Goal: Task Accomplishment & Management: Manage account settings

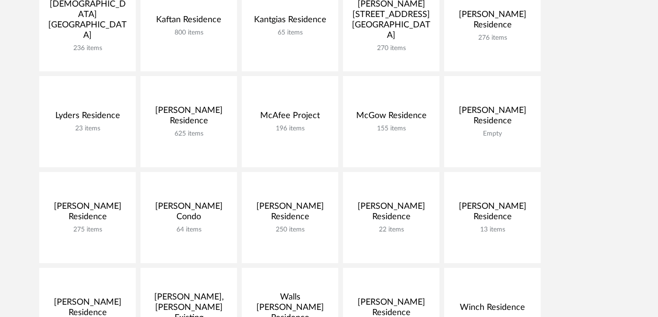
scroll to position [548, 0]
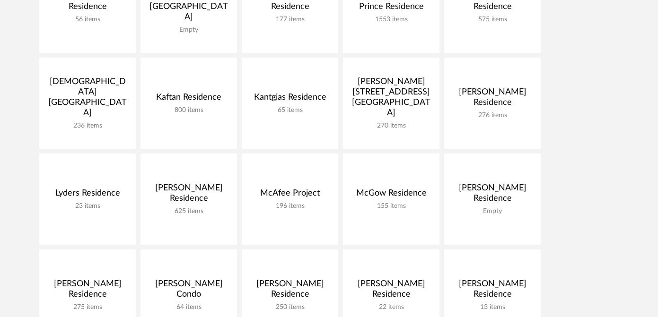
scroll to position [462, 0]
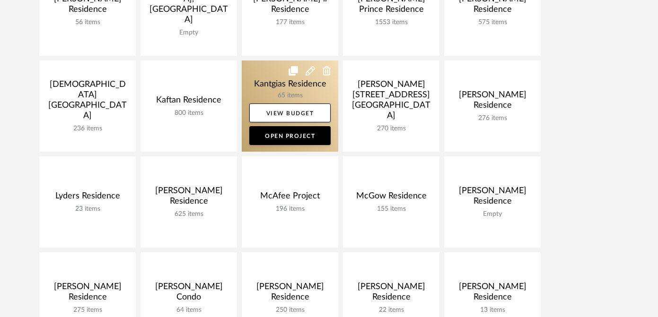
click at [247, 75] on link at bounding box center [290, 106] width 97 height 91
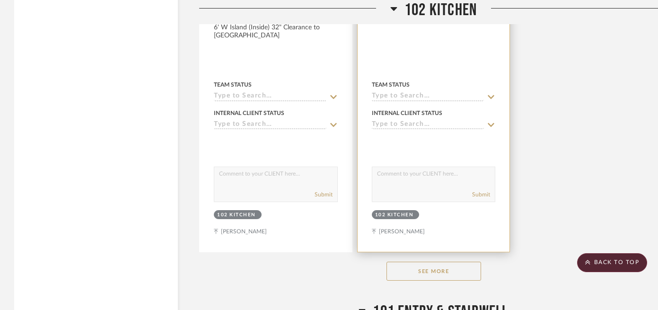
scroll to position [3074, 0]
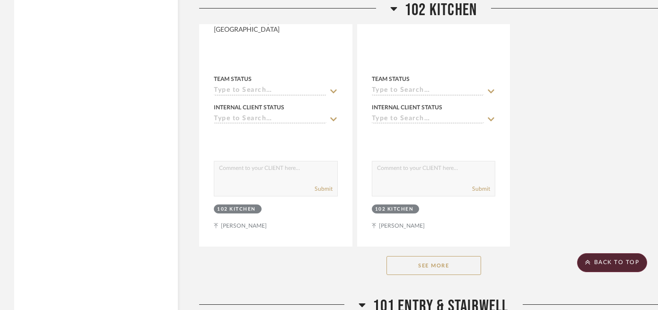
click at [428, 259] on button "See More" at bounding box center [434, 265] width 95 height 19
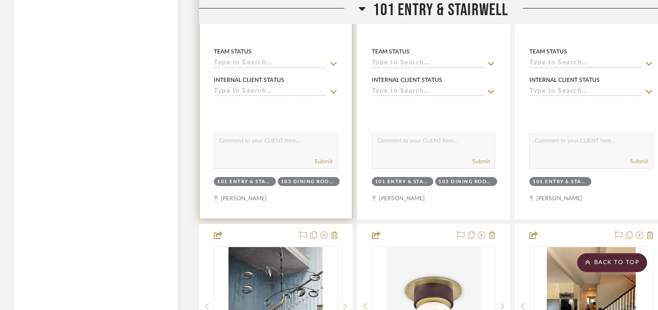
scroll to position [3862, 0]
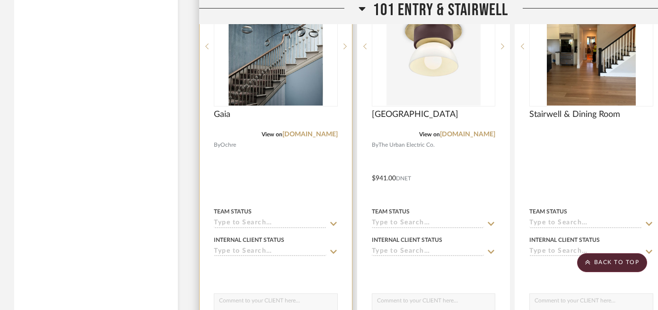
click at [0, 0] on img at bounding box center [0, 0] width 0 height 0
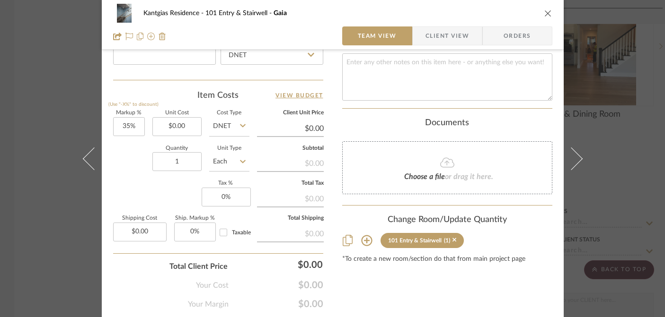
scroll to position [562, 0]
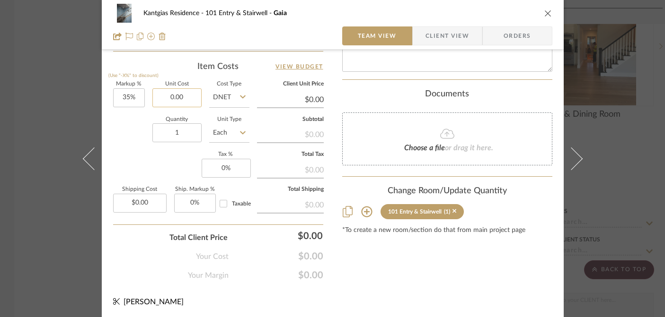
click at [168, 97] on input "0.00" at bounding box center [176, 97] width 49 height 19
paste input "142"
type input "$14,200.00"
click at [129, 144] on div "Quantity 1 Unit Type Each" at bounding box center [181, 134] width 136 height 34
type input "$19,170.00"
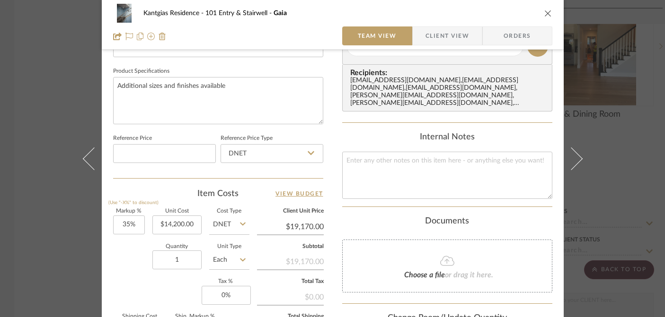
scroll to position [383, 0]
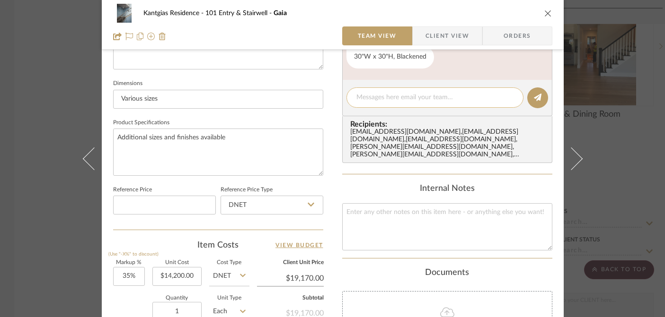
click at [413, 107] on div at bounding box center [434, 98] width 177 height 20
click at [418, 99] on textarea at bounding box center [434, 98] width 157 height 10
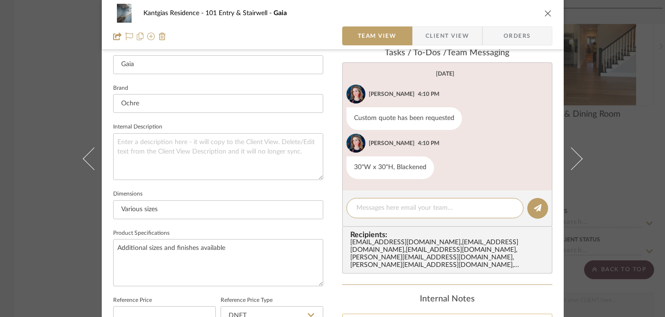
scroll to position [273, 0]
paste textarea "The price for a custom 30"W Two-Tier Gaia is $14,200 net, with a lead time of 1…"
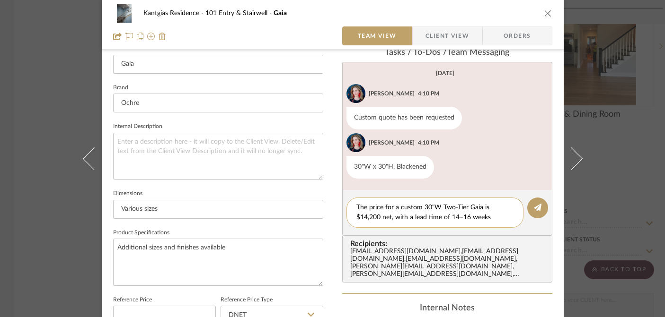
click at [352, 206] on div "The price for a custom 30"W Two-Tier Gaia is $14,200 net, with a lead time of 1…" at bounding box center [434, 213] width 177 height 30
click at [356, 207] on textarea "The price for a custom 30"W Two-Tier Gaia is $14,200 net, with a lead time of 1…" at bounding box center [434, 213] width 157 height 20
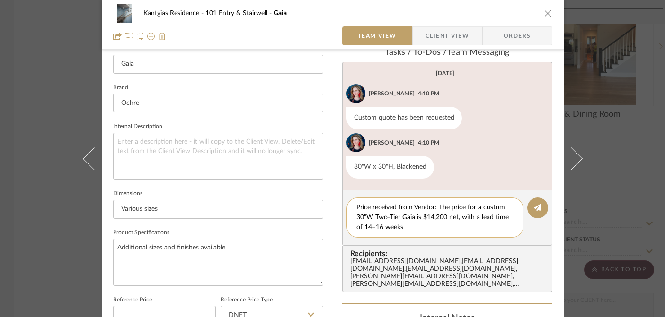
click at [383, 226] on textarea "Price received from Vendor: The price for a custom 30"W Two-Tier Gaia is $14,20…" at bounding box center [434, 218] width 157 height 30
click at [413, 227] on textarea "Price received from Vendor: The price for a custom 30"W Two-Tier Gaia is $14,20…" at bounding box center [434, 218] width 157 height 30
drag, startPoint x: 441, startPoint y: 229, endPoint x: 432, endPoint y: 183, distance: 47.7
click at [433, 183] on div "Tasks / To-Dos / team Messaging [DATE] [PERSON_NAME] 4:10 PM Custom quote has b…" at bounding box center [447, 170] width 210 height 245
click at [410, 212] on textarea "Price received from Vendor: The price for a custom 30"W Two-Tier Gaia is $14,20…" at bounding box center [434, 218] width 157 height 30
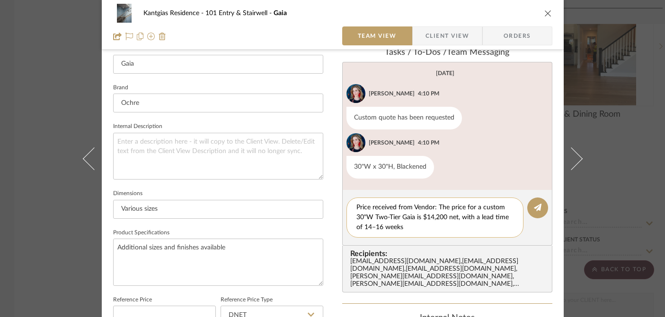
drag, startPoint x: 449, startPoint y: 207, endPoint x: 434, endPoint y: 207, distance: 15.6
click at [433, 207] on textarea "Price received from Vendor: The price for a custom 30"W Two-Tier Gaia is $14,20…" at bounding box center [434, 218] width 157 height 30
click at [445, 234] on div "Price received from Vendor: The price for a custom 30"W Two-Tier Gaia is $14,20…" at bounding box center [434, 218] width 177 height 40
click at [428, 226] on textarea "Price received from Vendor: The price for a custom 30"W Two-Tier Gaia is $14,20…" at bounding box center [434, 218] width 157 height 30
type textarea "Price received from Vendor: The price for a custom 30"W Two-Tier Gaia is $14,20…"
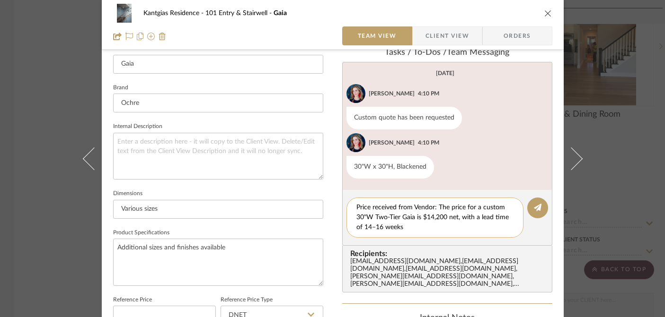
drag, startPoint x: 362, startPoint y: 207, endPoint x: 415, endPoint y: 233, distance: 59.2
click at [416, 233] on div "Price received from Vendor: The price for a custom 30"W Two-Tier Gaia is $14,20…" at bounding box center [434, 218] width 177 height 40
drag, startPoint x: 415, startPoint y: 233, endPoint x: 407, endPoint y: 201, distance: 33.6
click at [407, 201] on div "Price received from Vendor: The price for a custom 30"W Two-Tier Gaia is $14,20…" at bounding box center [434, 218] width 177 height 40
click at [543, 210] on button at bounding box center [537, 208] width 21 height 21
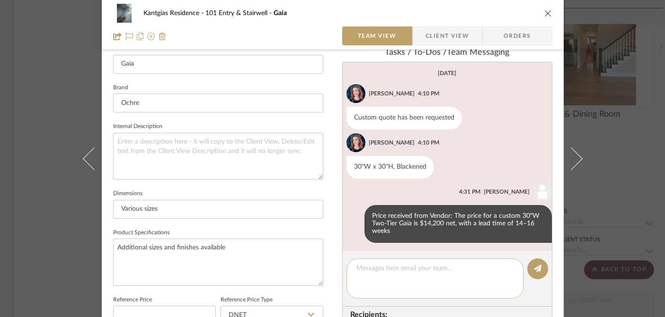
click at [386, 282] on editor-of-message at bounding box center [447, 279] width 210 height 56
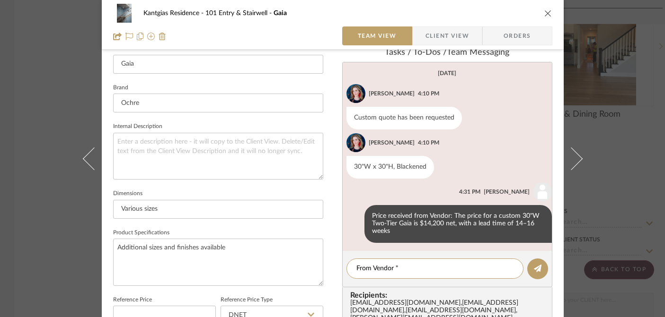
paste textarea "Regarding the video request, they don’t currently have a Gaia fixture with doub…"
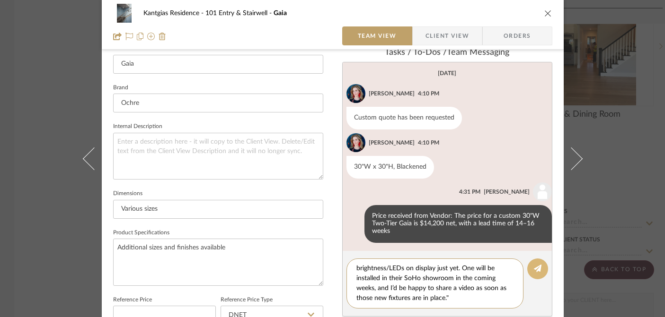
type textarea "From Vendor " Regarding the video request, they don’t currently have a Gaia fix…"
click at [534, 267] on icon at bounding box center [538, 269] width 8 height 8
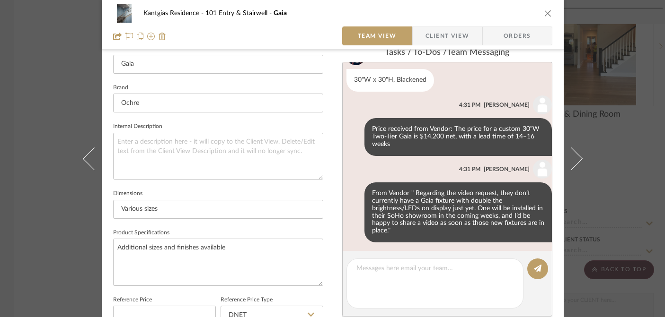
scroll to position [90, 0]
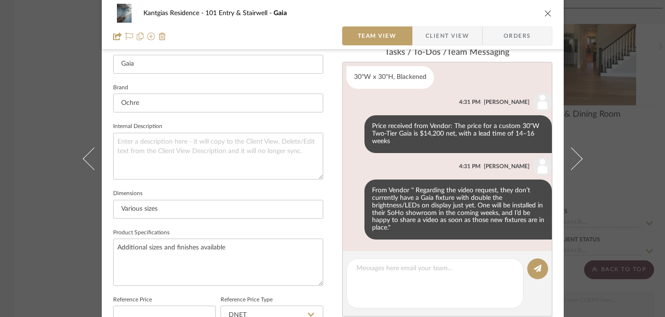
click at [56, 118] on div "Kantgias Residence 101 Entry & Stairwell Gaia Team View Client View Orders 1 / …" at bounding box center [332, 158] width 665 height 317
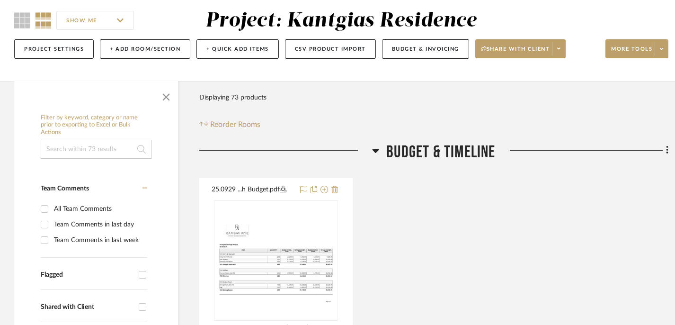
scroll to position [82, 7]
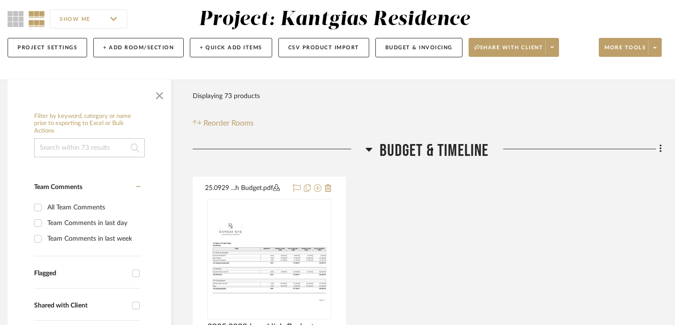
click at [447, 151] on span "Budget & Timeline" at bounding box center [433, 151] width 109 height 20
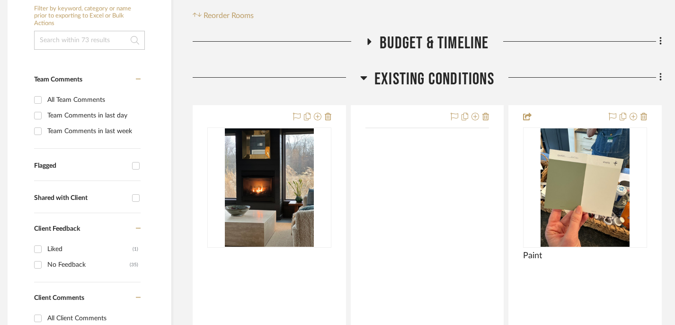
scroll to position [198, 7]
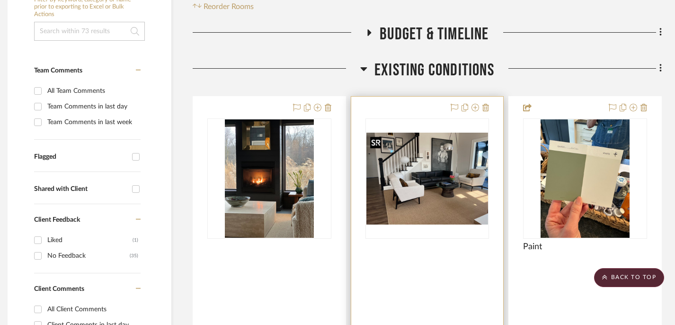
click at [451, 182] on img "0" at bounding box center [427, 178] width 122 height 92
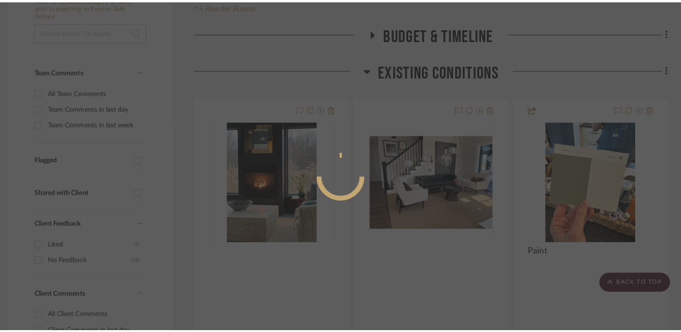
scroll to position [0, 0]
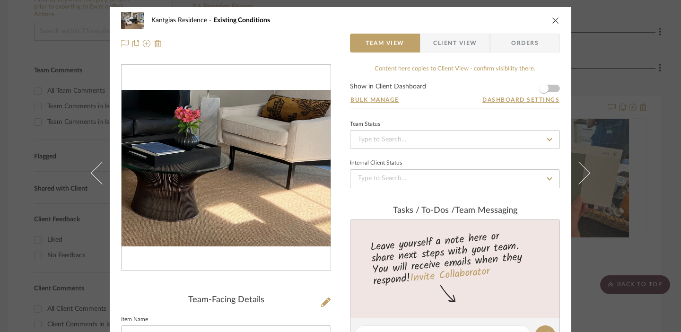
click at [279, 183] on img "0" at bounding box center [226, 168] width 209 height 157
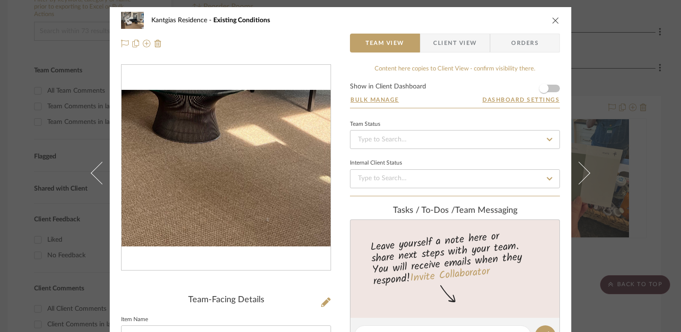
click at [272, 209] on img "0" at bounding box center [226, 168] width 209 height 157
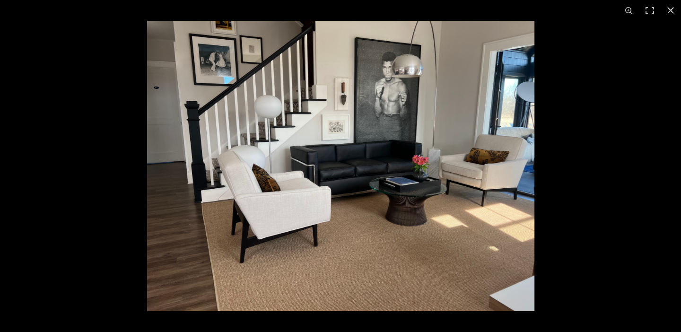
click at [273, 167] on img at bounding box center [340, 166] width 387 height 290
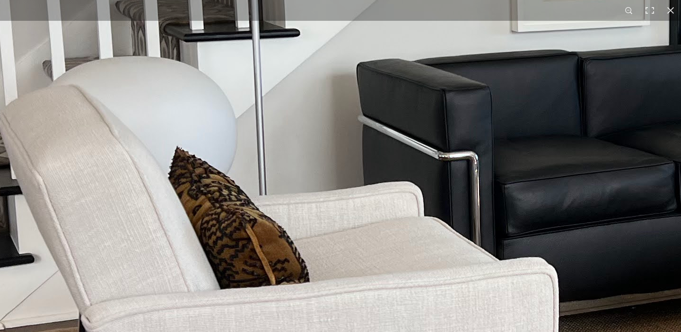
click at [108, 252] on img at bounding box center [606, 159] width 1908 height 1431
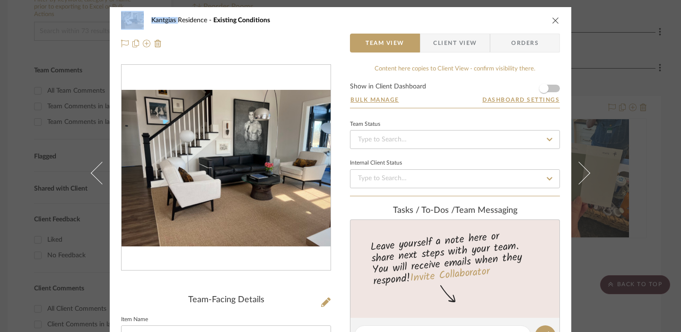
drag, startPoint x: 175, startPoint y: 22, endPoint x: 143, endPoint y: 22, distance: 31.7
click at [143, 22] on div "Kantgias Residence Existing Conditions" at bounding box center [340, 20] width 439 height 19
copy div "Kantgias"
click at [48, 128] on div "Kantgias Residence Existing Conditions Team View Client View Orders Team-Facing…" at bounding box center [340, 166] width 681 height 332
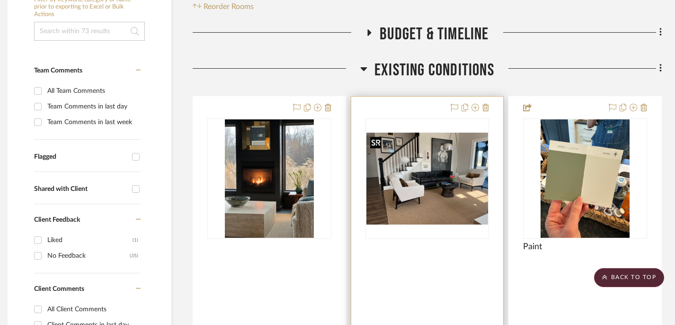
click at [400, 203] on img "0" at bounding box center [427, 178] width 122 height 92
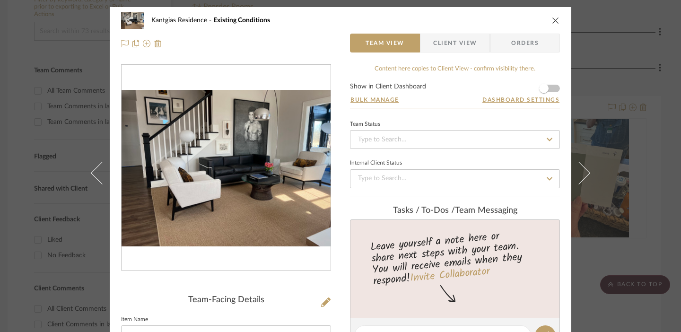
click at [279, 178] on img "0" at bounding box center [226, 168] width 209 height 157
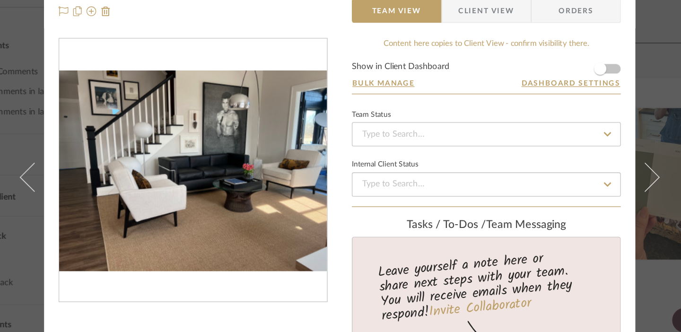
click at [256, 176] on img "0" at bounding box center [226, 168] width 209 height 157
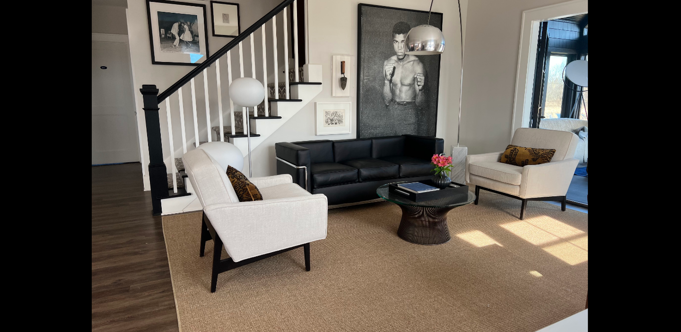
click at [323, 165] on img at bounding box center [340, 166] width 387 height 290
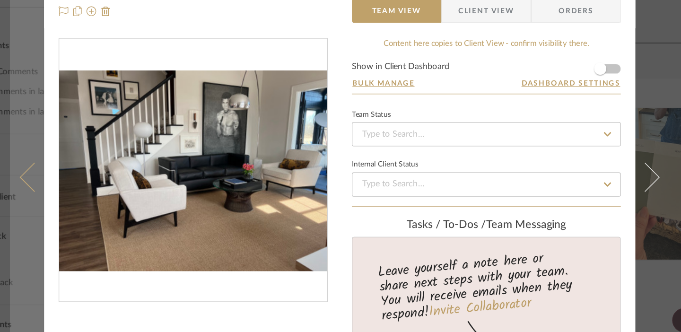
click at [88, 155] on button at bounding box center [96, 173] width 26 height 332
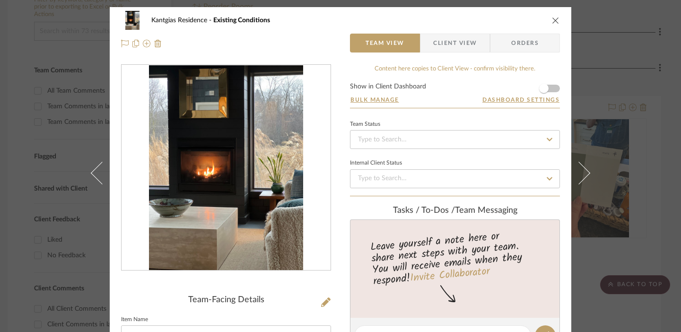
click at [178, 178] on img "0" at bounding box center [226, 167] width 154 height 205
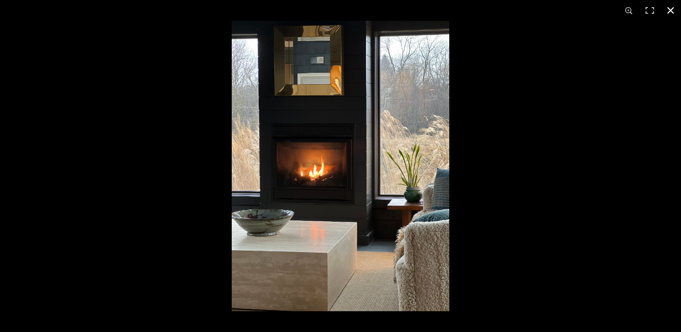
click at [522, 138] on div at bounding box center [572, 187] width 681 height 332
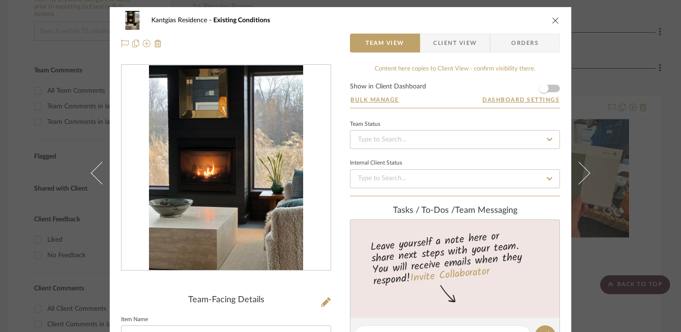
click at [651, 59] on div "Kantgias Residence Existing Conditions Team View Client View Orders Team-Facing…" at bounding box center [340, 166] width 681 height 332
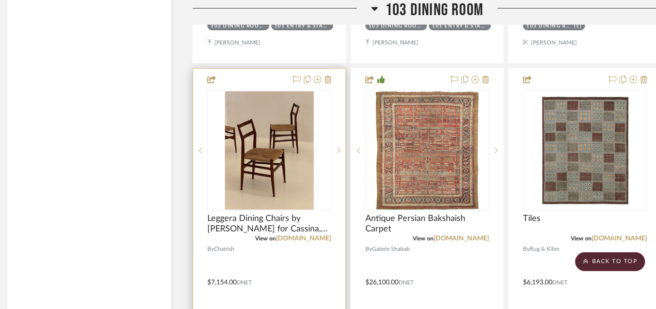
scroll to position [4670, 7]
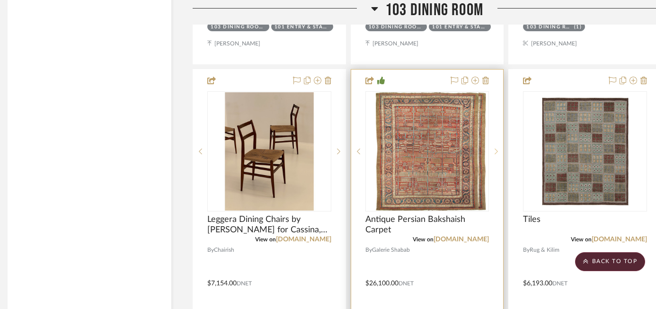
click at [495, 141] on div at bounding box center [496, 151] width 14 height 120
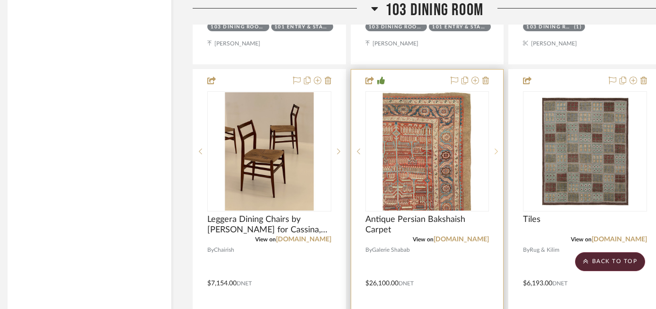
click at [494, 141] on div at bounding box center [496, 151] width 14 height 120
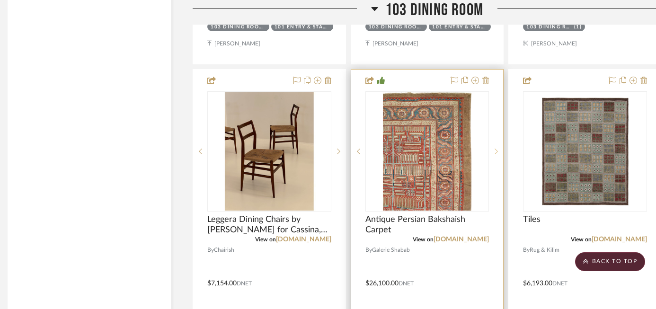
click at [494, 141] on div at bounding box center [496, 151] width 14 height 120
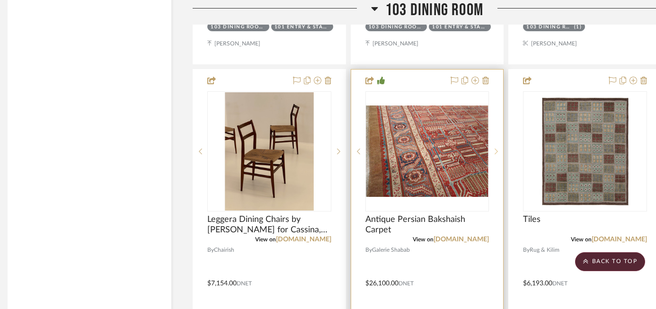
click at [495, 148] on icon at bounding box center [495, 151] width 3 height 7
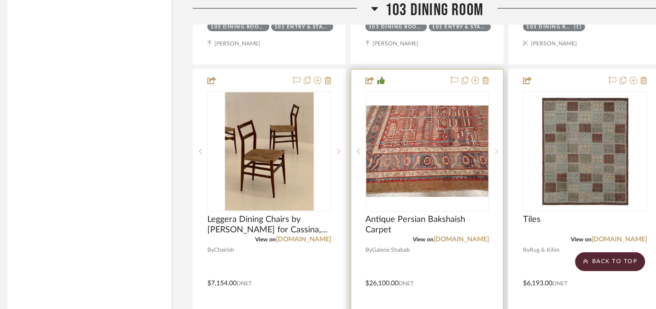
click at [496, 148] on icon at bounding box center [495, 151] width 3 height 7
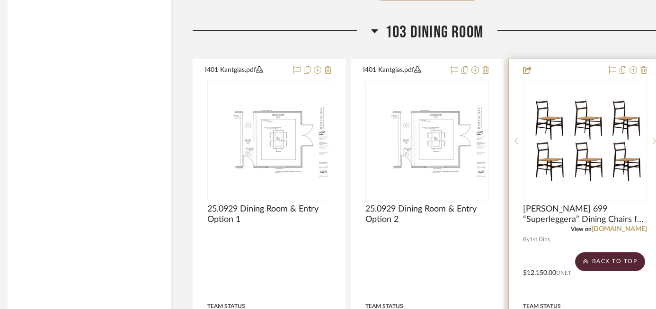
scroll to position [4261, 26]
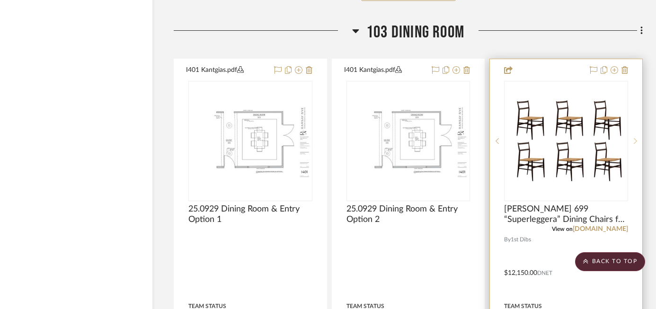
click at [633, 138] on sr-next-btn at bounding box center [635, 141] width 14 height 7
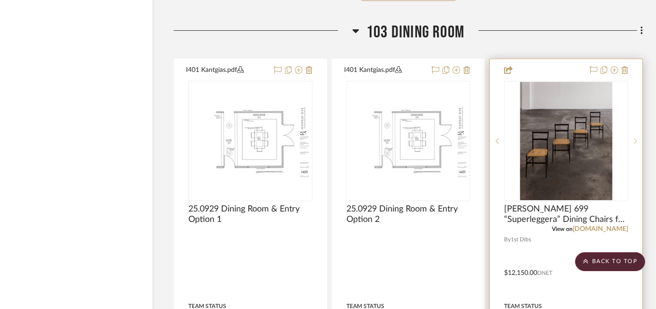
click at [633, 138] on sr-next-btn at bounding box center [635, 141] width 14 height 7
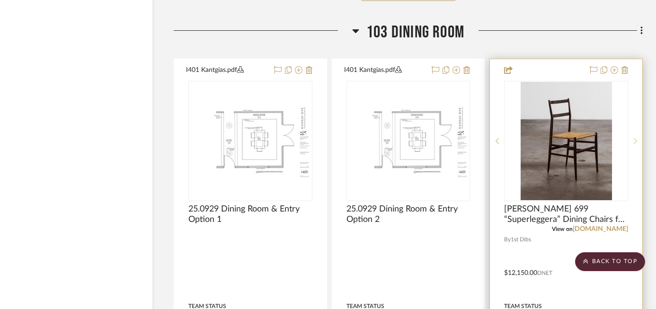
click at [633, 138] on sr-next-btn at bounding box center [635, 141] width 14 height 7
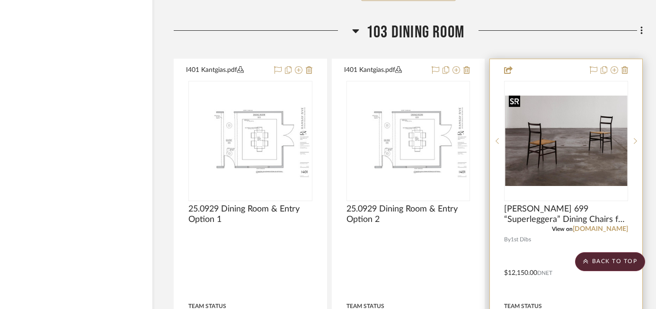
click at [622, 127] on img "3" at bounding box center [566, 141] width 122 height 90
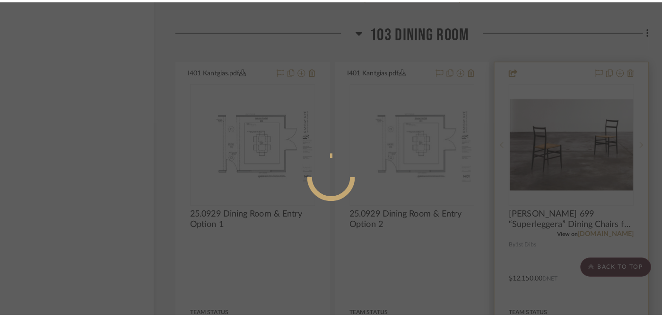
scroll to position [0, 0]
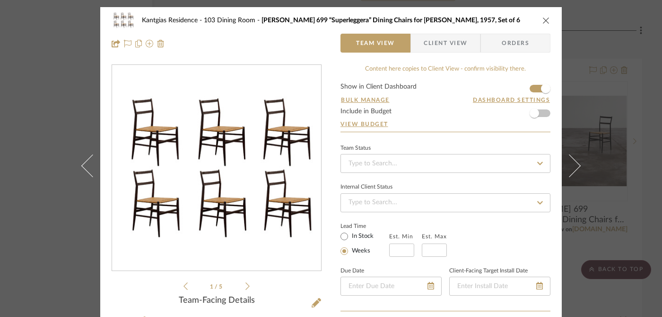
click at [591, 101] on div "Kantgias Residence 103 Dining Room [PERSON_NAME] 699 “Superleggera” Dining Chai…" at bounding box center [331, 158] width 662 height 317
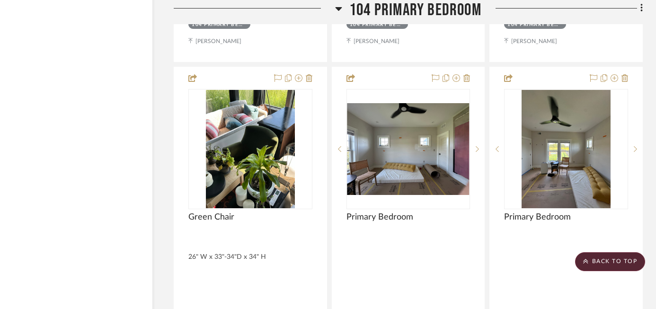
scroll to position [6014, 26]
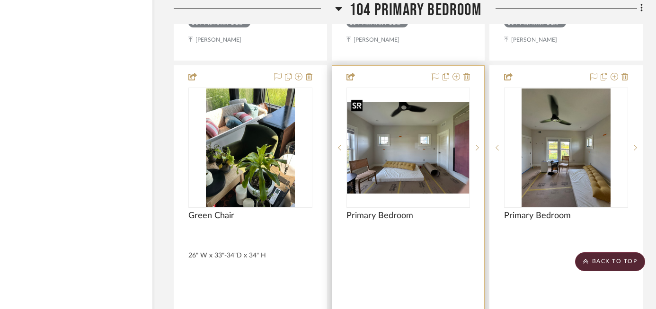
click at [419, 170] on img "0" at bounding box center [408, 148] width 122 height 92
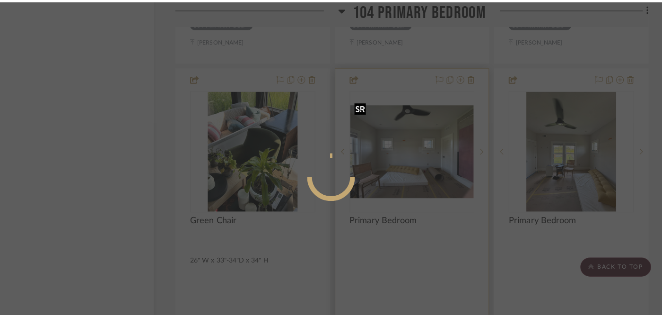
scroll to position [0, 0]
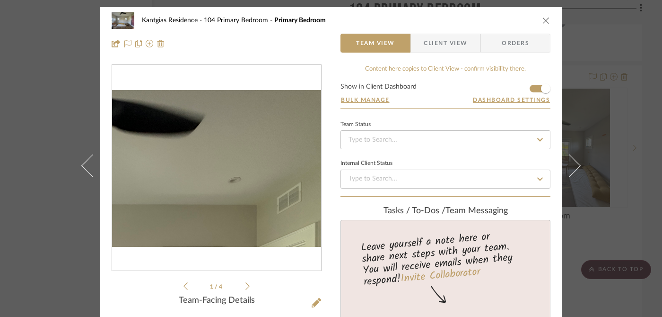
click at [250, 118] on img "0" at bounding box center [216, 168] width 209 height 157
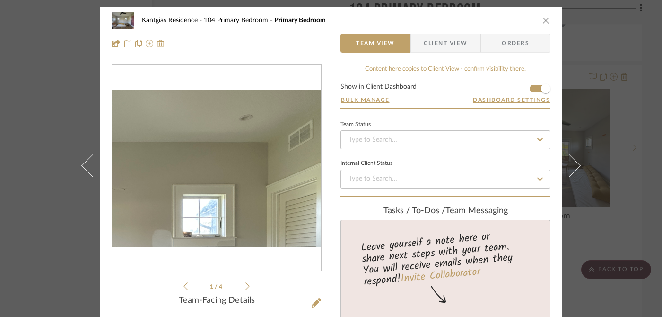
click at [233, 196] on img "0" at bounding box center [216, 168] width 209 height 157
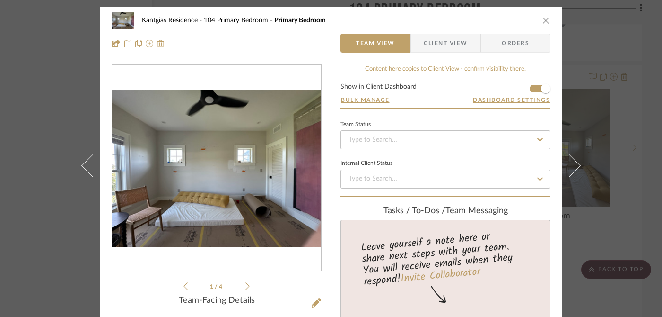
click at [601, 84] on div "Kantgias Residence 104 Primary Bedroom Primary Bedroom Team View Client View Or…" at bounding box center [331, 158] width 662 height 317
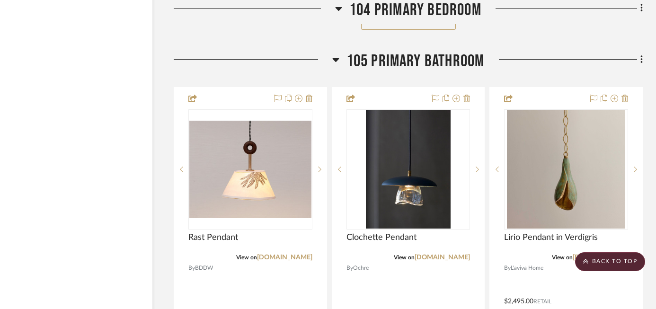
scroll to position [6919, 26]
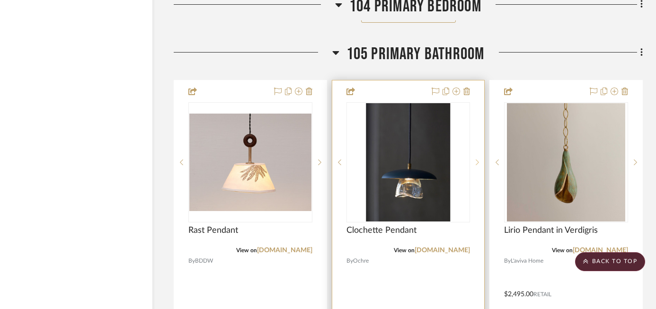
click at [475, 159] on sr-next-btn at bounding box center [477, 162] width 14 height 7
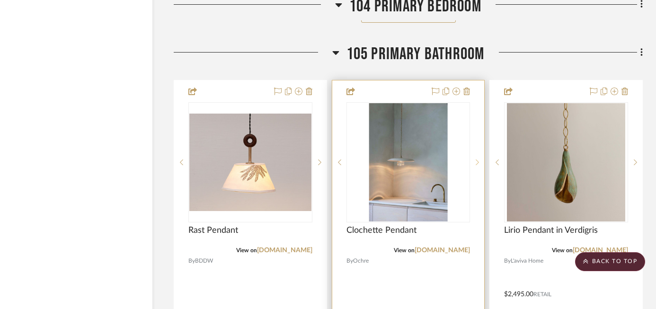
click at [477, 160] on div at bounding box center [477, 162] width 14 height 120
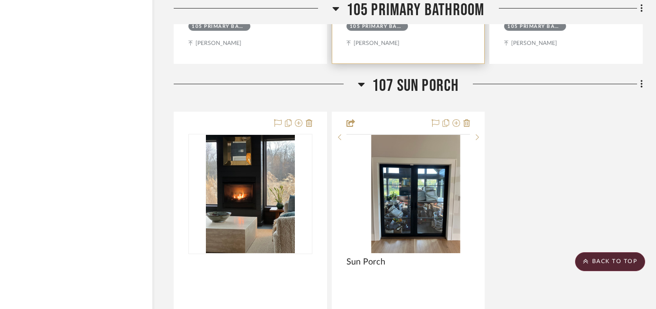
scroll to position [7846, 26]
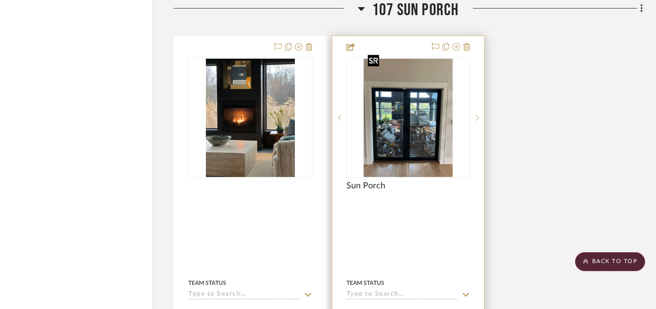
click at [417, 141] on img "0" at bounding box center [408, 118] width 89 height 118
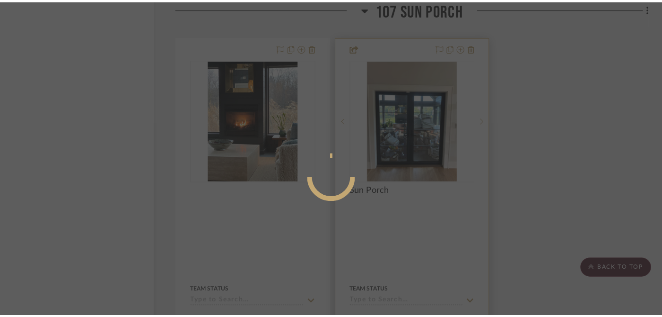
scroll to position [0, 0]
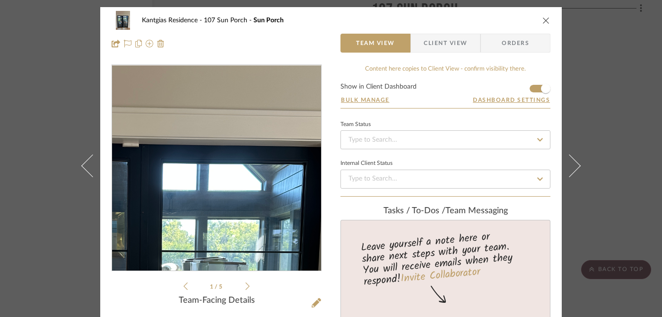
click at [236, 127] on img "0" at bounding box center [217, 167] width 154 height 205
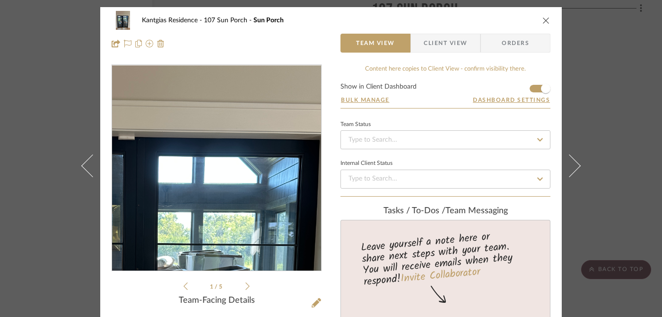
click at [238, 129] on img "0" at bounding box center [217, 167] width 154 height 205
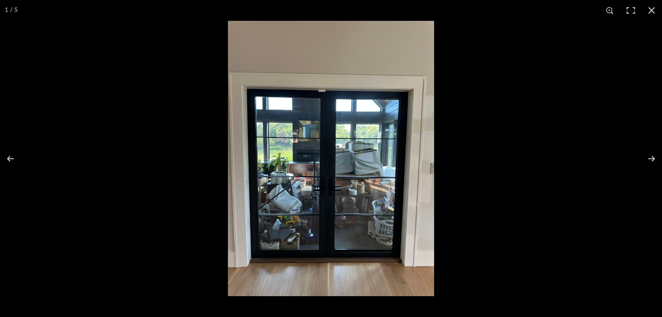
click at [286, 185] on img at bounding box center [331, 158] width 206 height 275
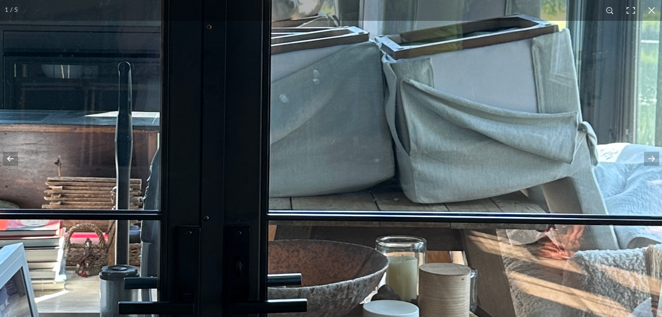
click at [344, 186] on img at bounding box center [239, 89] width 1431 height 1908
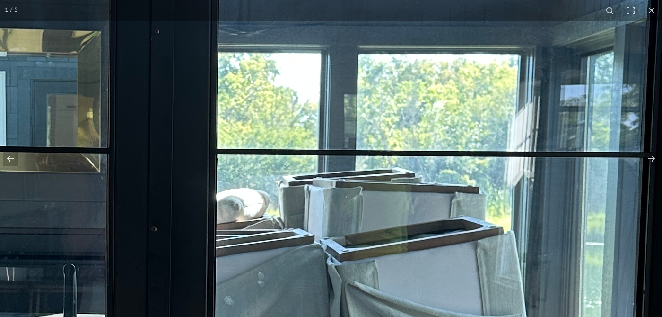
click at [256, 267] on img at bounding box center [184, 291] width 1431 height 1908
click at [365, 75] on img at bounding box center [184, 291] width 1431 height 1908
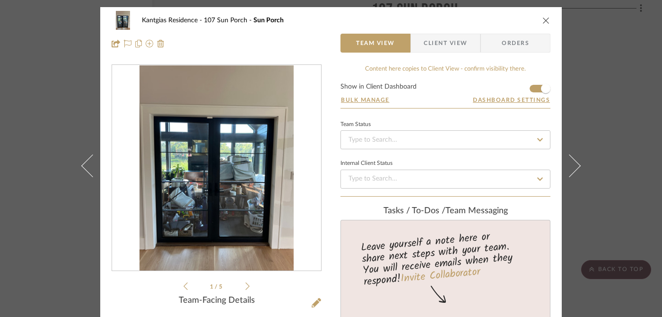
click at [36, 230] on div "Kantgias Residence 107 Sun Porch Sun Porch Team View Client View Orders 1 / 5 T…" at bounding box center [331, 158] width 662 height 317
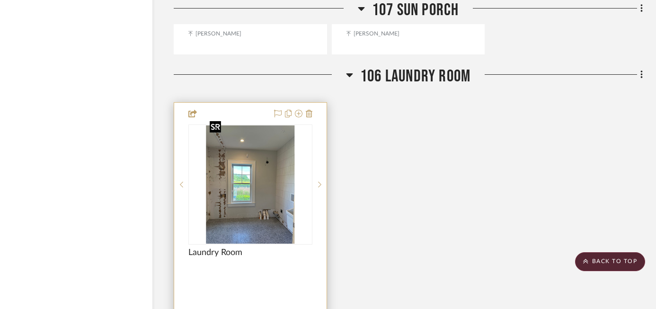
click at [257, 192] on img "0" at bounding box center [250, 184] width 89 height 118
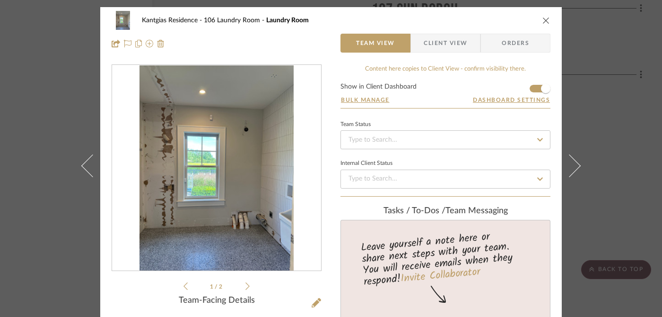
click at [220, 150] on div at bounding box center [216, 168] width 209 height 206
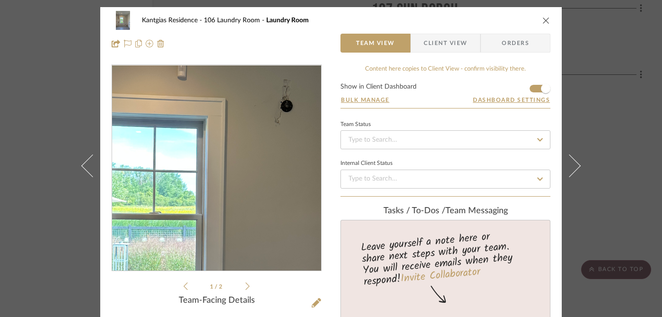
click at [220, 150] on img "0" at bounding box center [217, 167] width 154 height 205
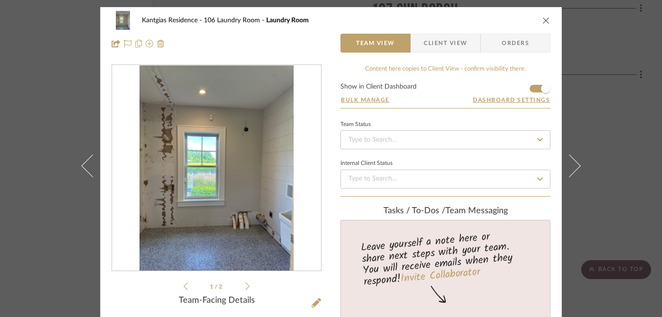
click at [69, 219] on div "Kantgias Residence 106 Laundry Room Laundry Room Team View Client View Orders 1…" at bounding box center [331, 158] width 662 height 317
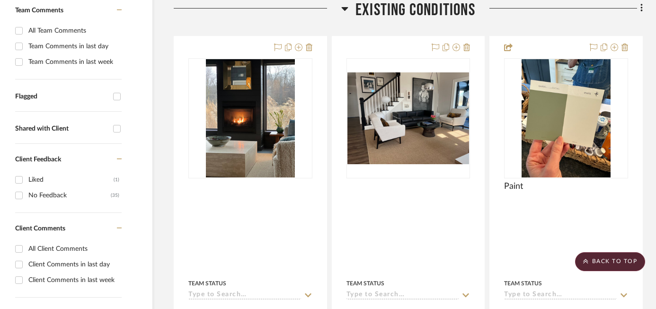
scroll to position [207, 26]
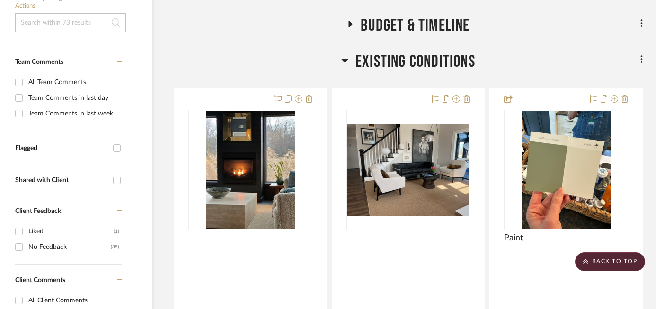
click at [413, 66] on span "Existing Conditions" at bounding box center [415, 62] width 120 height 20
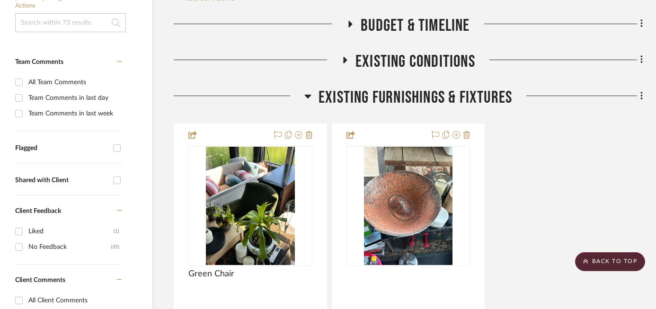
click at [404, 97] on span "Existing Furnishings & Fixtures" at bounding box center [415, 98] width 194 height 20
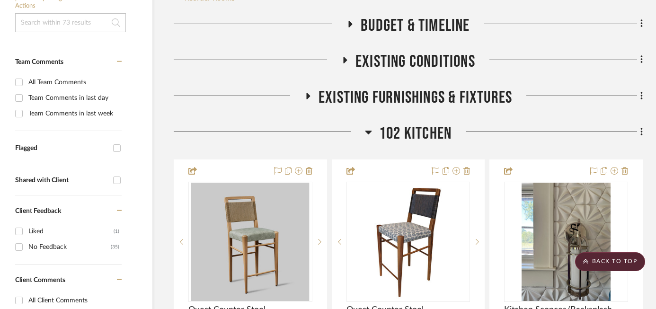
click at [393, 128] on span "102 Kitchen" at bounding box center [415, 133] width 72 height 20
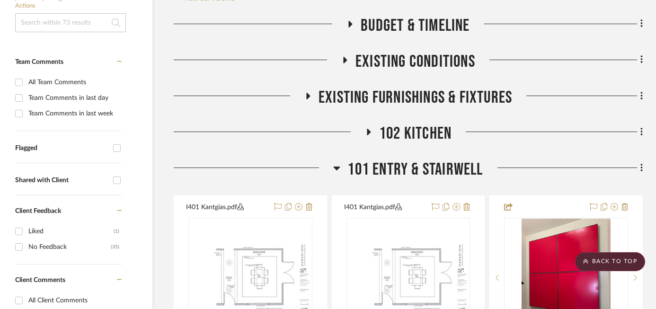
click at [403, 167] on span "101 Entry & Stairwell" at bounding box center [414, 169] width 135 height 20
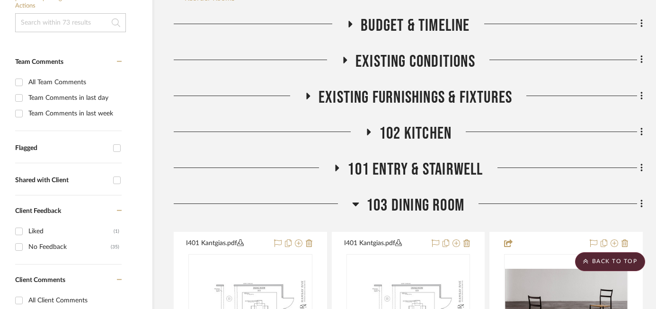
click at [405, 137] on span "102 Kitchen" at bounding box center [415, 133] width 72 height 20
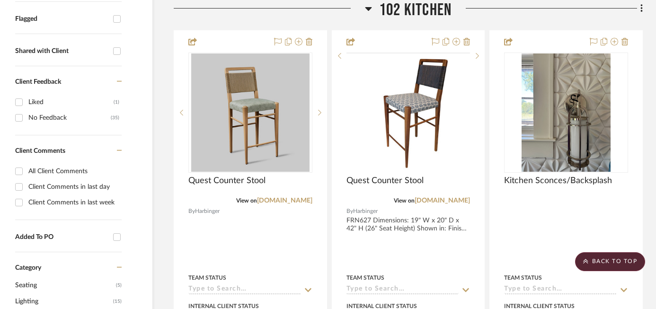
scroll to position [346, 26]
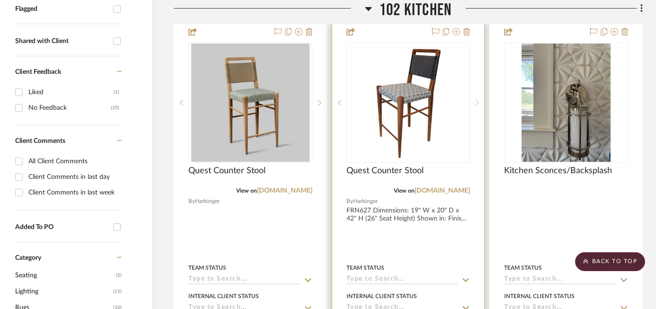
click at [479, 102] on sr-next-btn at bounding box center [477, 102] width 14 height 7
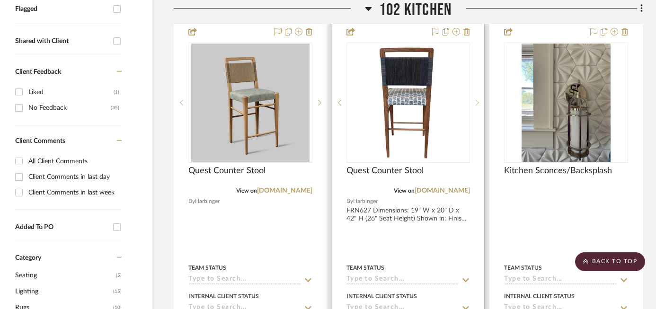
click at [479, 102] on sr-next-btn at bounding box center [477, 102] width 14 height 7
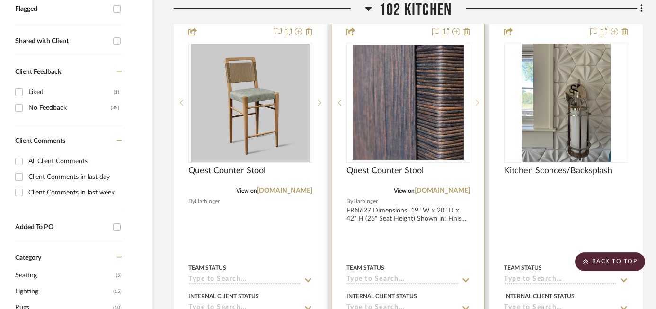
click at [479, 102] on sr-next-btn at bounding box center [477, 102] width 14 height 7
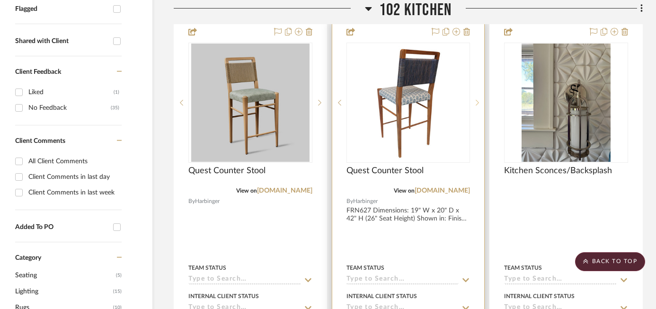
click at [478, 101] on icon at bounding box center [476, 102] width 3 height 7
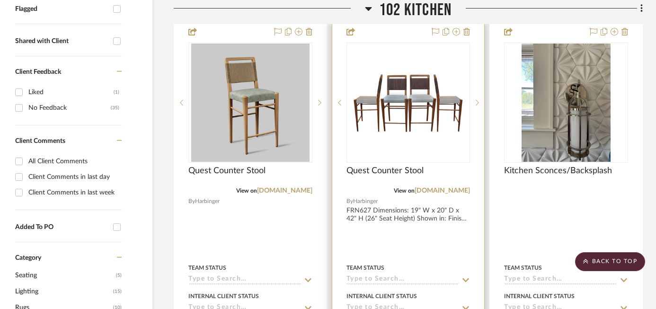
click at [469, 107] on div at bounding box center [530, 102] width 123 height 119
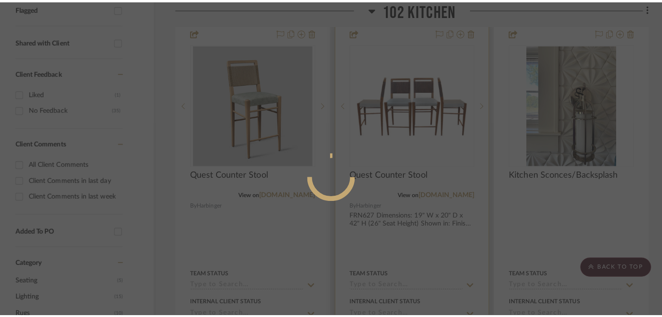
scroll to position [0, 0]
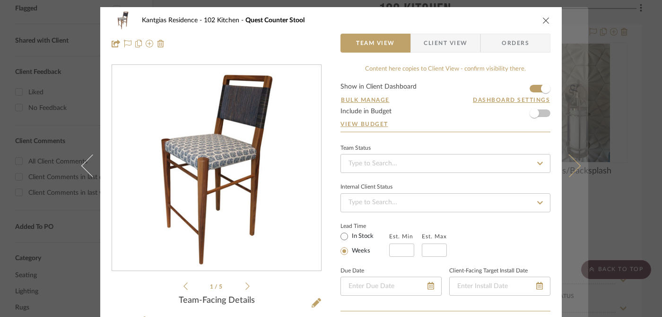
click at [584, 116] on button at bounding box center [575, 165] width 26 height 317
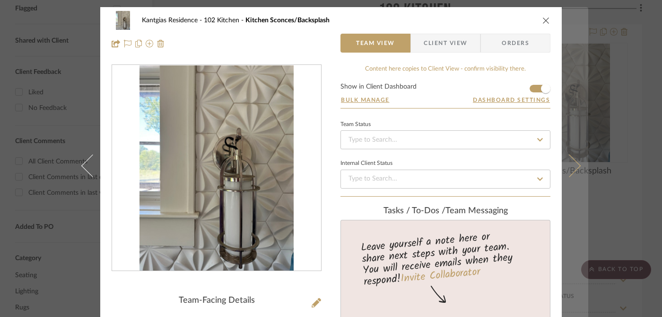
click at [577, 49] on button at bounding box center [575, 165] width 26 height 317
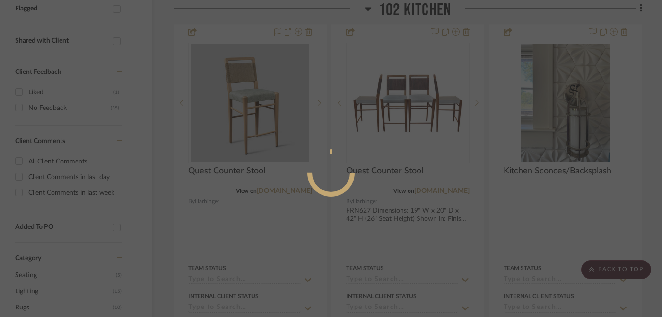
click at [622, 25] on div at bounding box center [331, 158] width 662 height 317
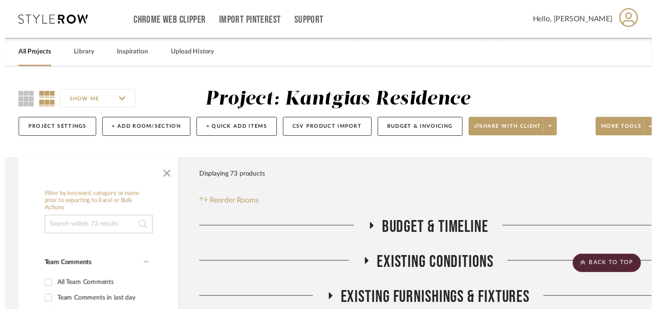
scroll to position [346, 26]
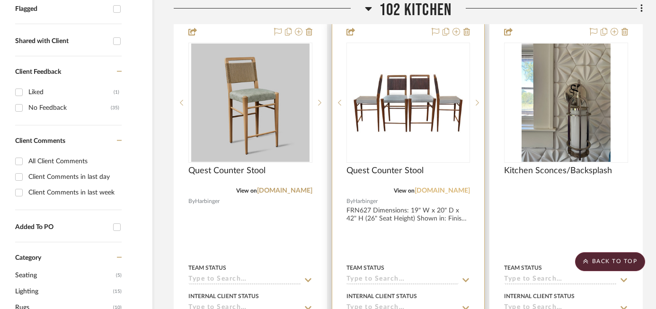
click at [451, 194] on link "[DOMAIN_NAME]" at bounding box center [441, 190] width 55 height 7
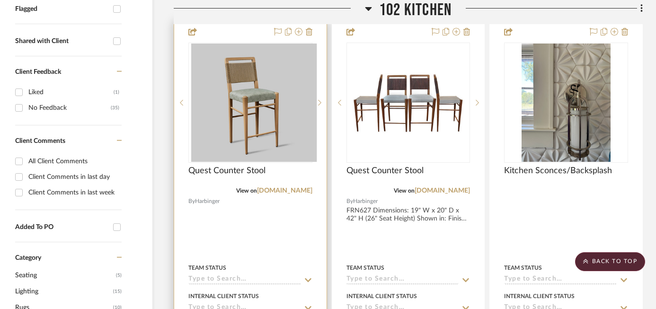
click at [283, 196] on div at bounding box center [250, 228] width 152 height 414
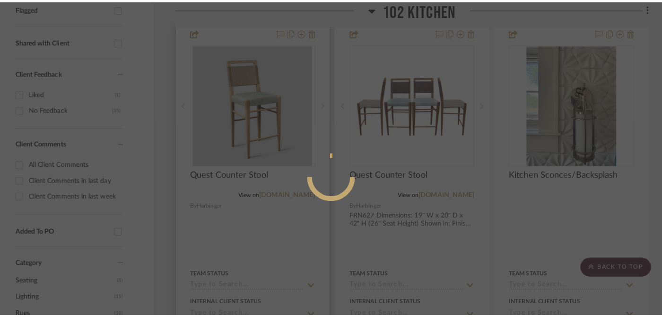
scroll to position [0, 0]
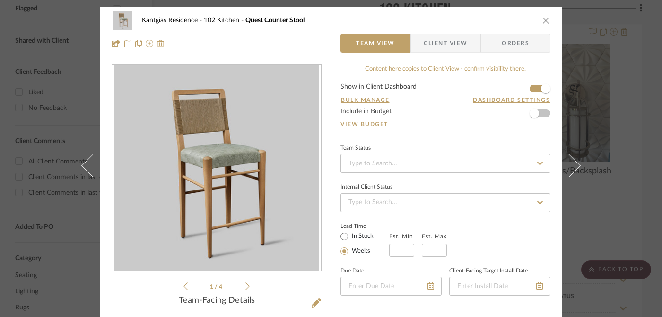
click at [611, 53] on div "Kantgias Residence 102 Kitchen Quest Counter Stool Team View Client View Orders…" at bounding box center [331, 158] width 662 height 317
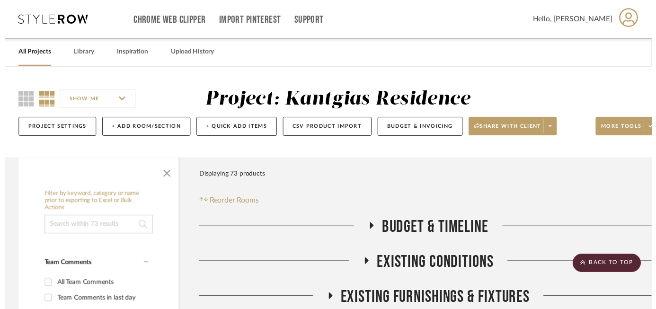
scroll to position [346, 26]
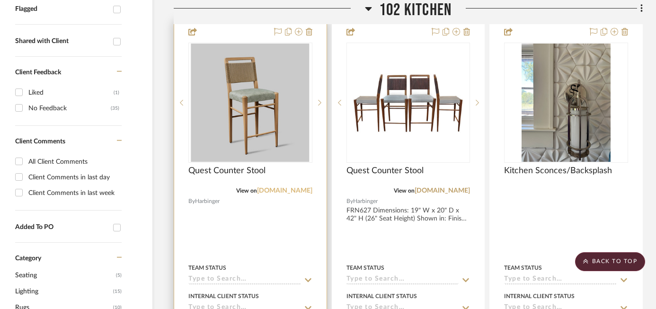
click at [289, 191] on link "[DOMAIN_NAME]" at bounding box center [284, 190] width 55 height 7
